Goal: Task Accomplishment & Management: Use online tool/utility

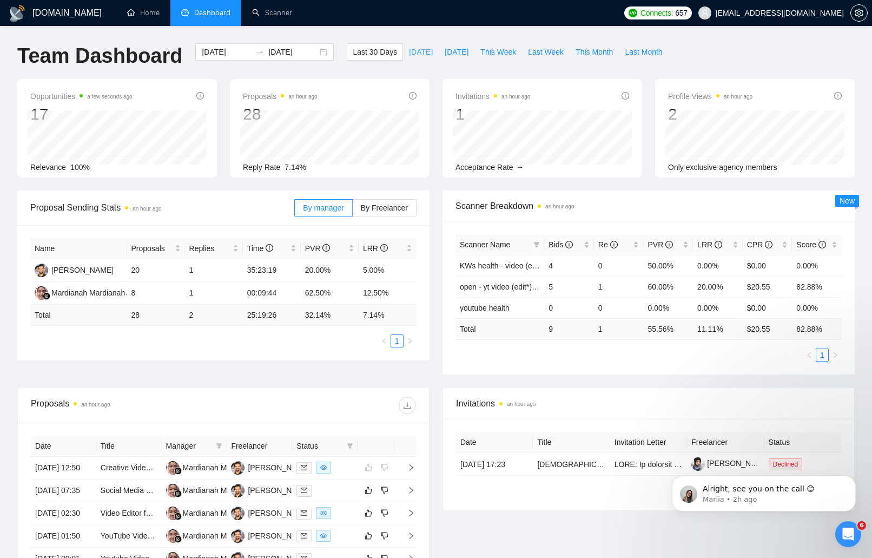
click at [414, 53] on span "[DATE]" at bounding box center [421, 52] width 24 height 12
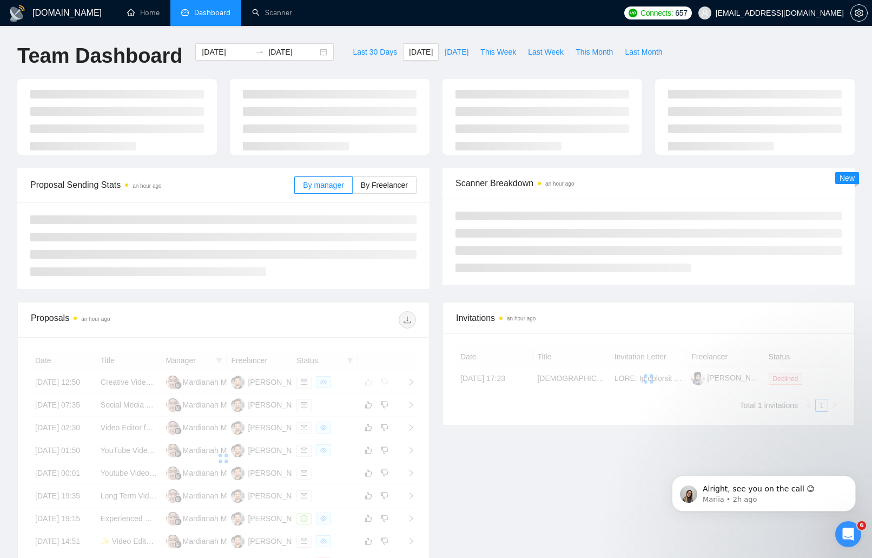
type input "[DATE]"
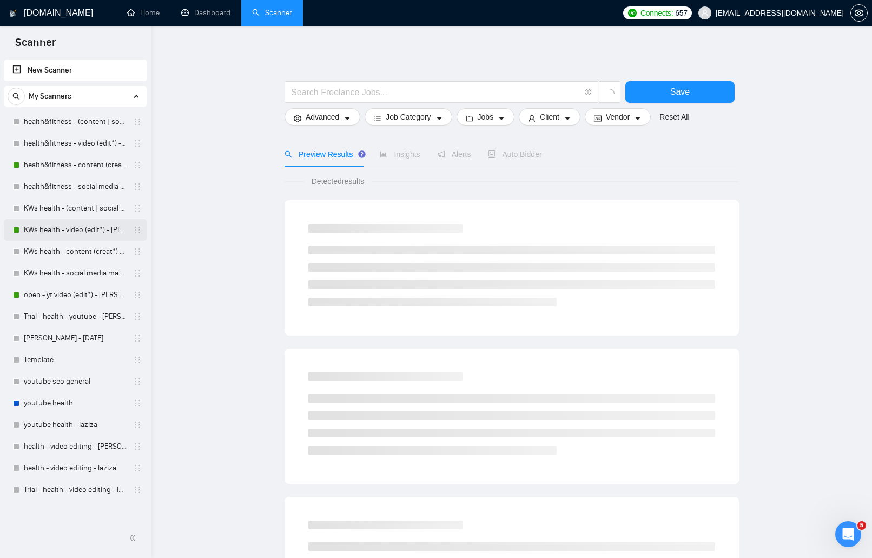
click at [106, 227] on link "KWs health - video (edit*) - [PERSON_NAME]" at bounding box center [75, 230] width 103 height 22
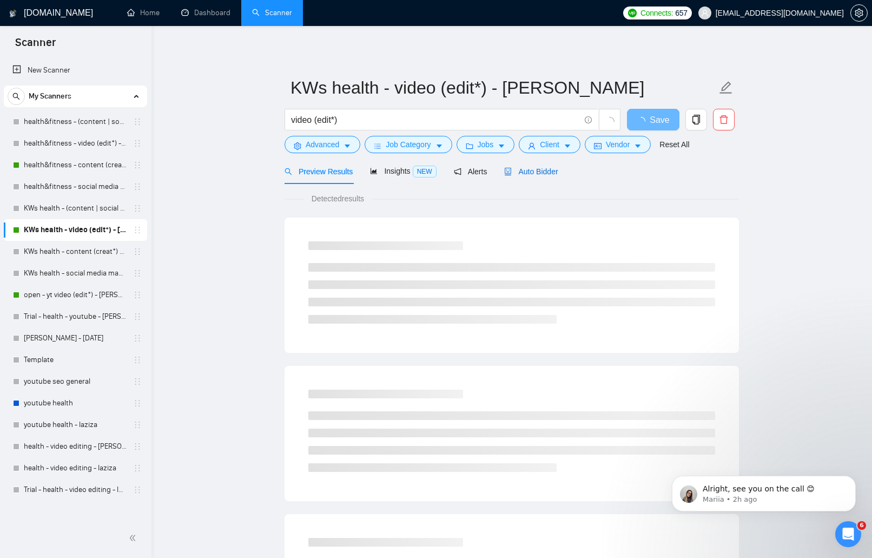
click at [555, 172] on span "Auto Bidder" at bounding box center [531, 171] width 54 height 9
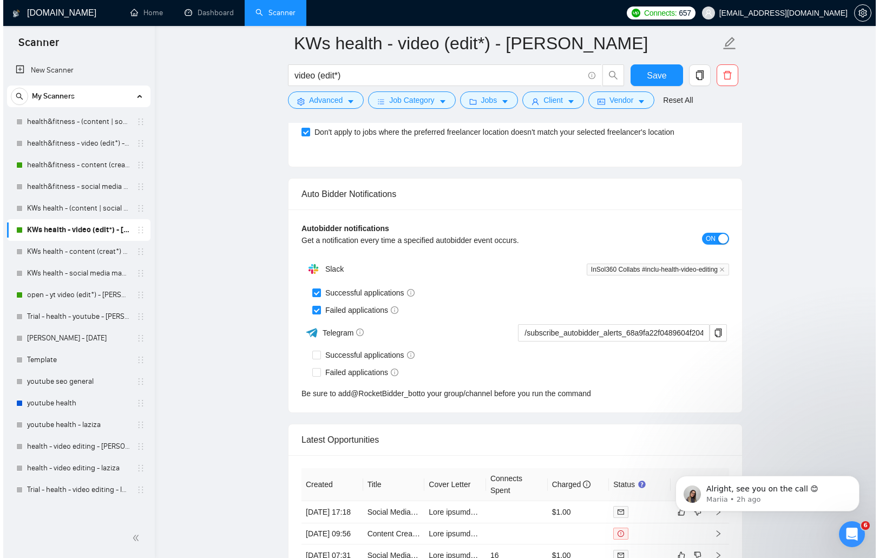
scroll to position [3323, 0]
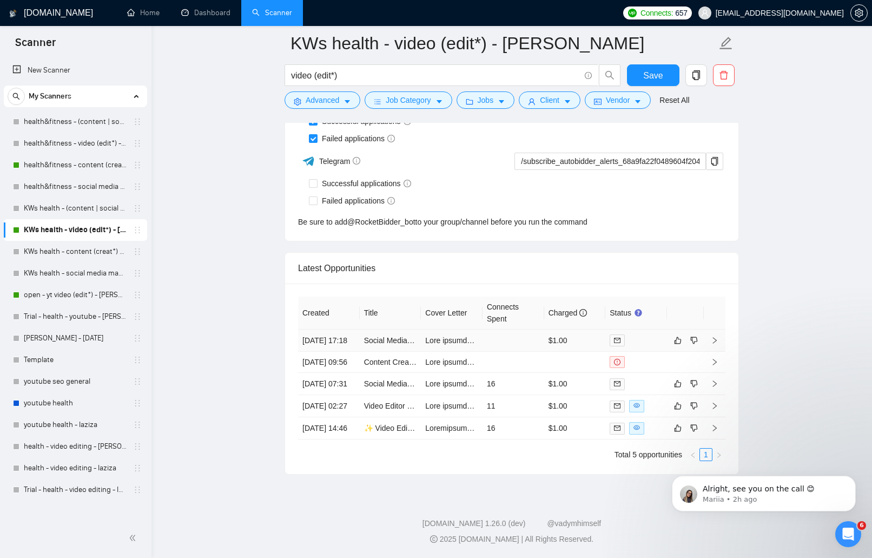
click at [438, 330] on td at bounding box center [452, 341] width 62 height 22
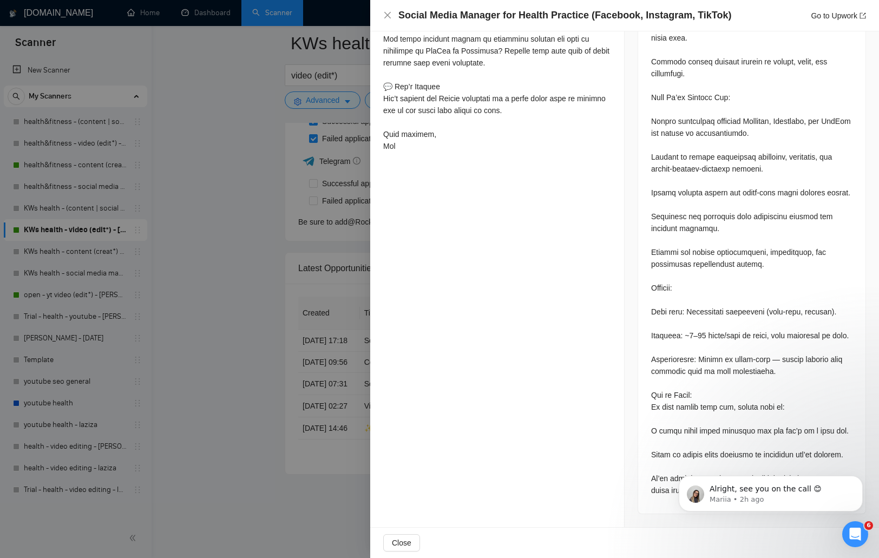
scroll to position [889, 0]
click at [858, 481] on icon "Dismiss notification" at bounding box center [860, 479] width 6 height 6
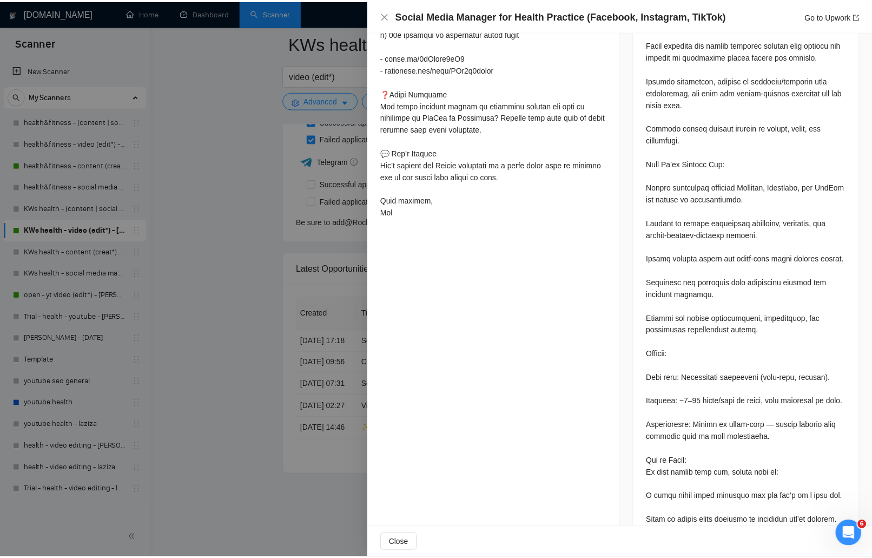
scroll to position [0, 0]
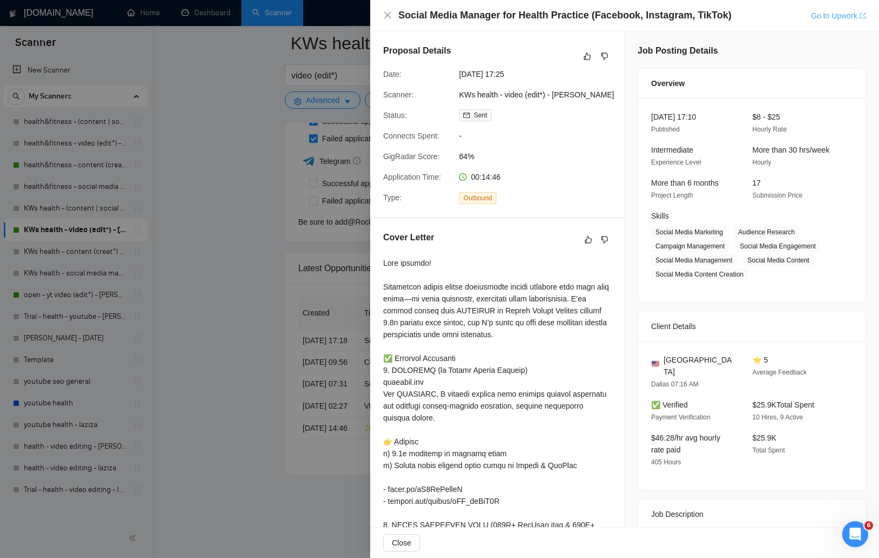
click at [864, 15] on icon "export" at bounding box center [863, 16] width 6 height 6
click at [236, 281] on div at bounding box center [439, 279] width 879 height 558
